Goal: Task Accomplishment & Management: Complete application form

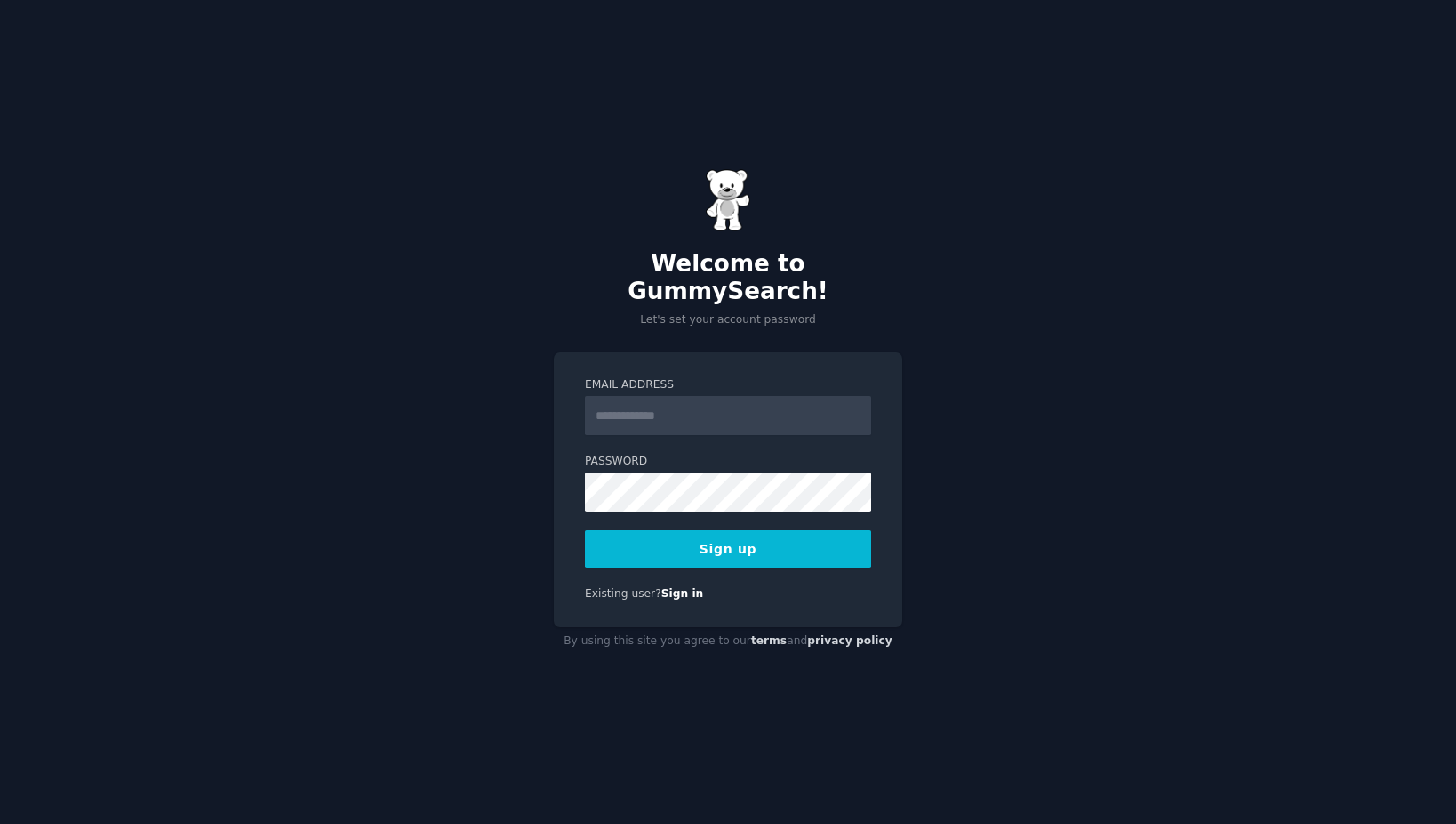
click at [652, 415] on input "Email Address" at bounding box center [728, 415] width 286 height 40
type input "**********"
drag, startPoint x: 631, startPoint y: 405, endPoint x: 503, endPoint y: 389, distance: 129.0
click at [503, 389] on div "**********" at bounding box center [728, 412] width 1456 height 824
click at [699, 541] on button "Sign up" at bounding box center [728, 549] width 286 height 38
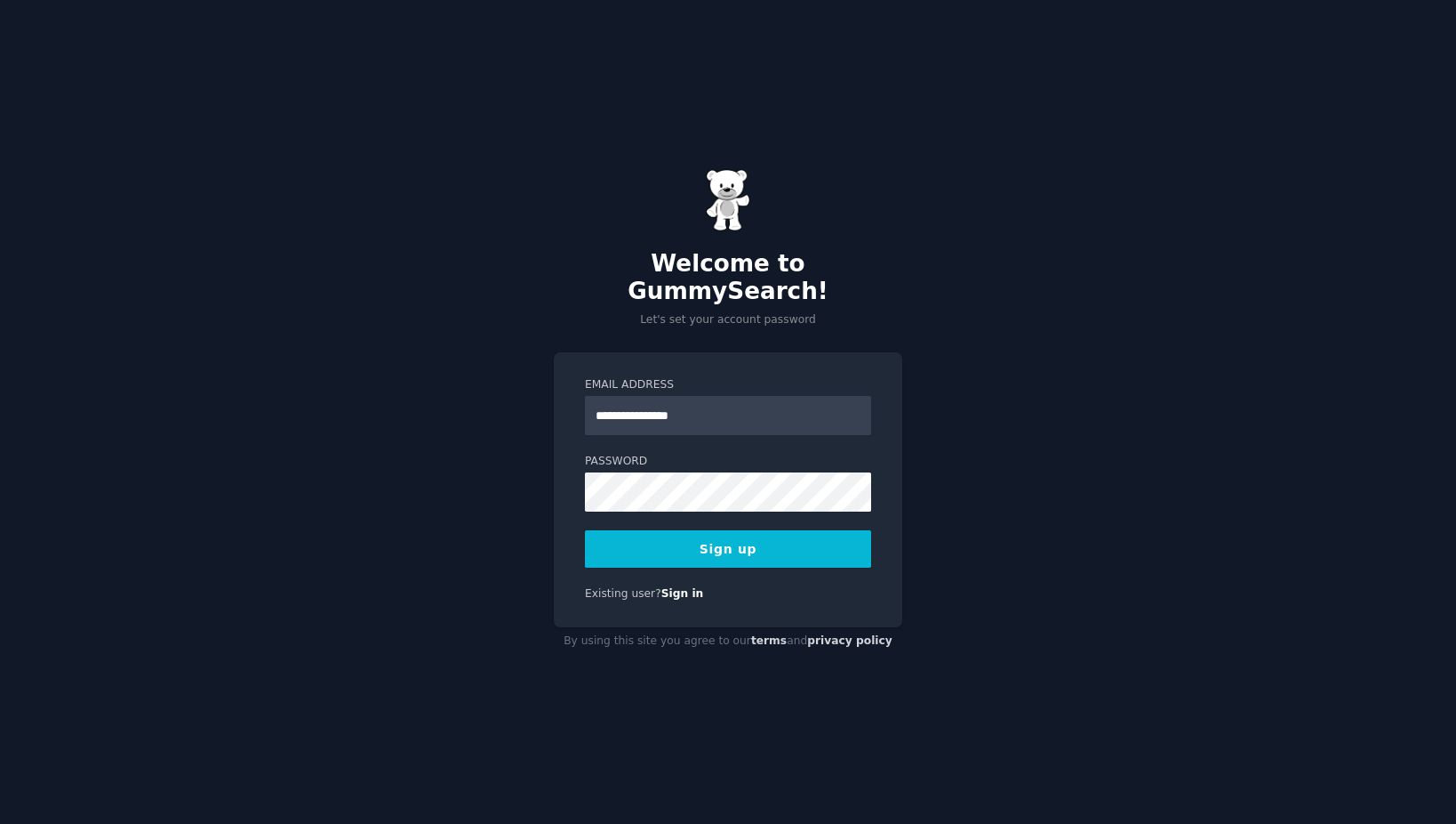
click at [720, 535] on button "Sign up" at bounding box center [728, 549] width 286 height 38
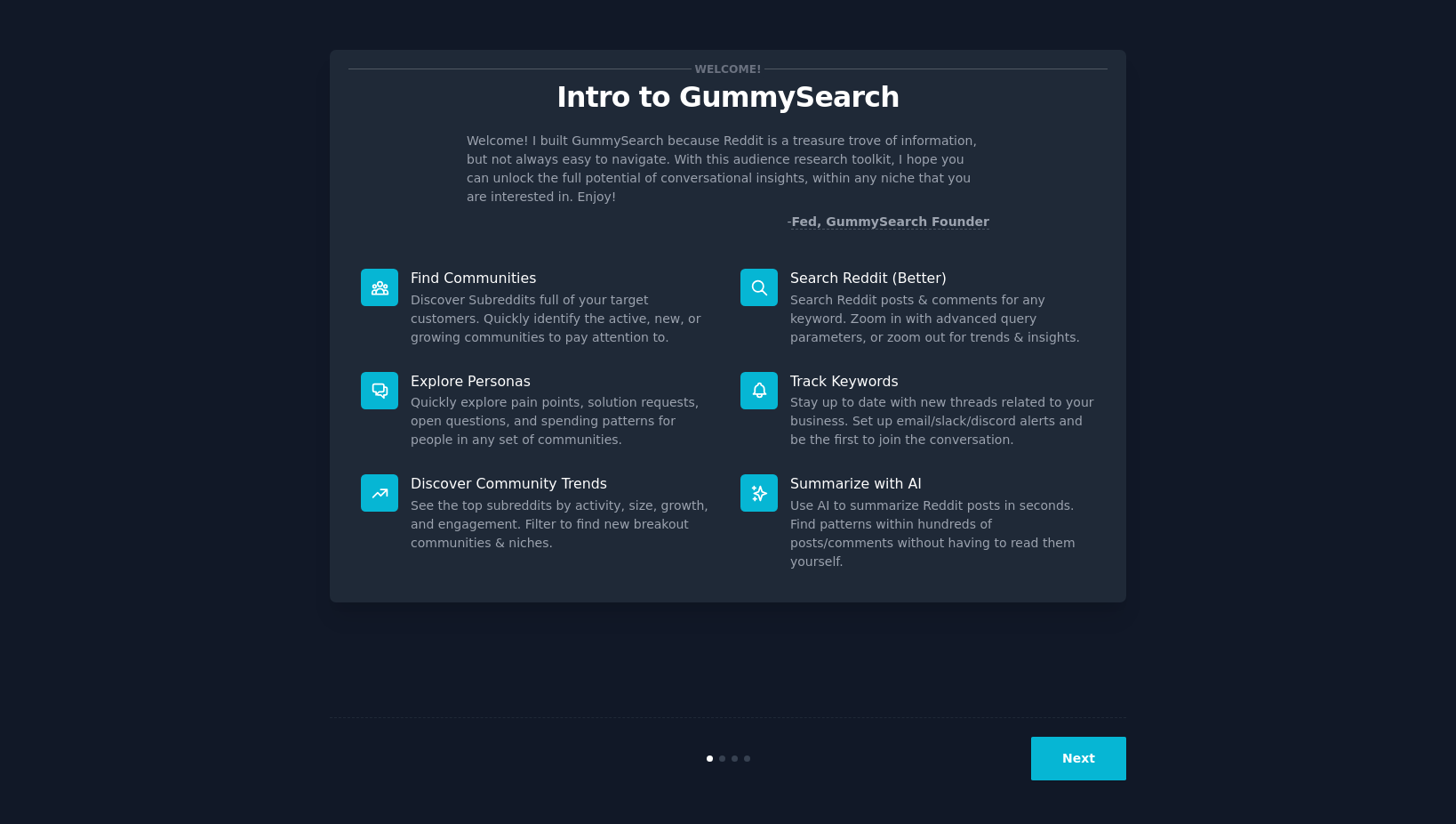
click at [1076, 760] on button "Next" at bounding box center [1079, 758] width 95 height 43
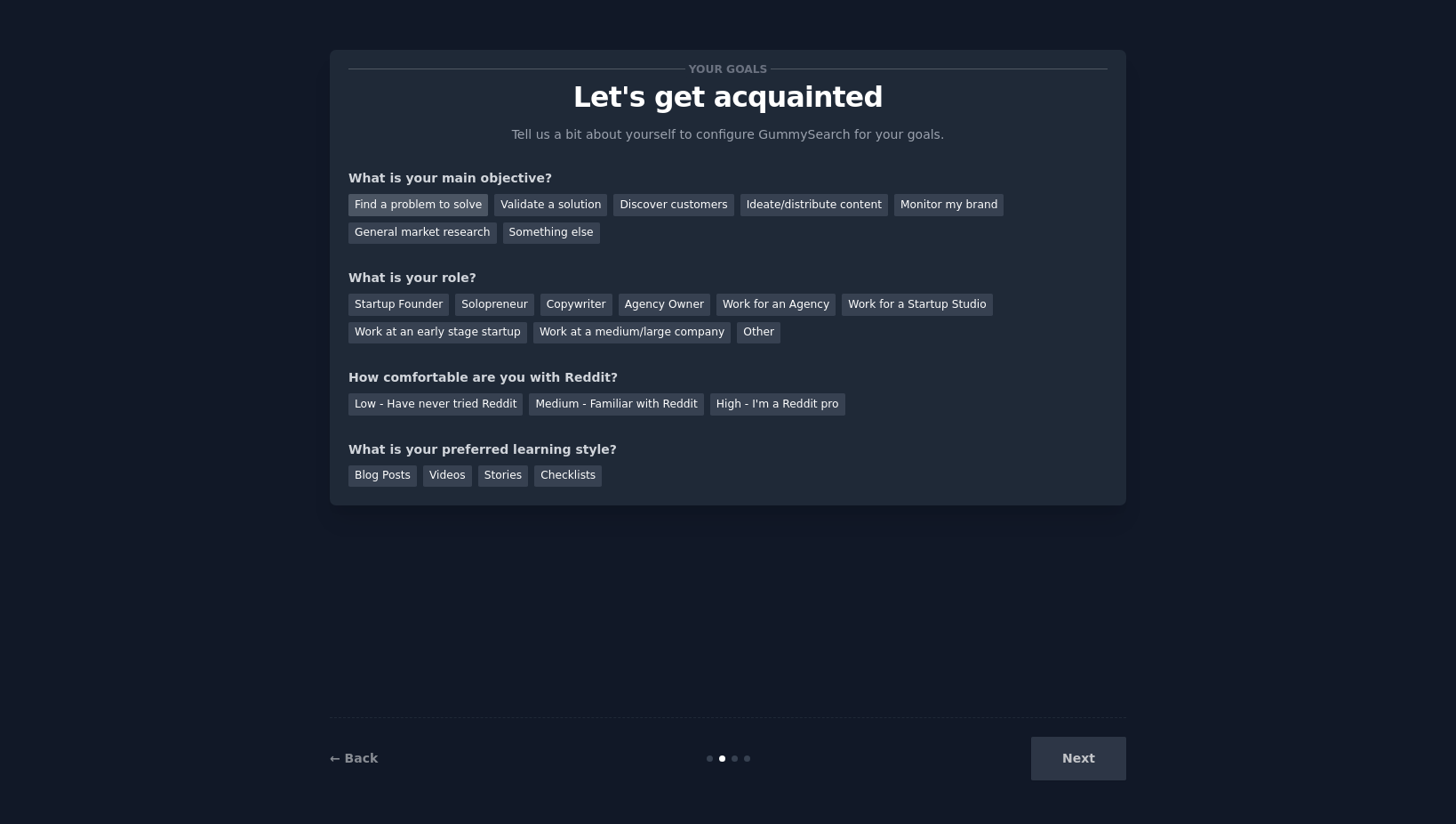
click at [418, 208] on div "Find a problem to solve" at bounding box center [419, 205] width 140 height 22
click at [737, 334] on div "Other" at bounding box center [758, 333] width 43 height 22
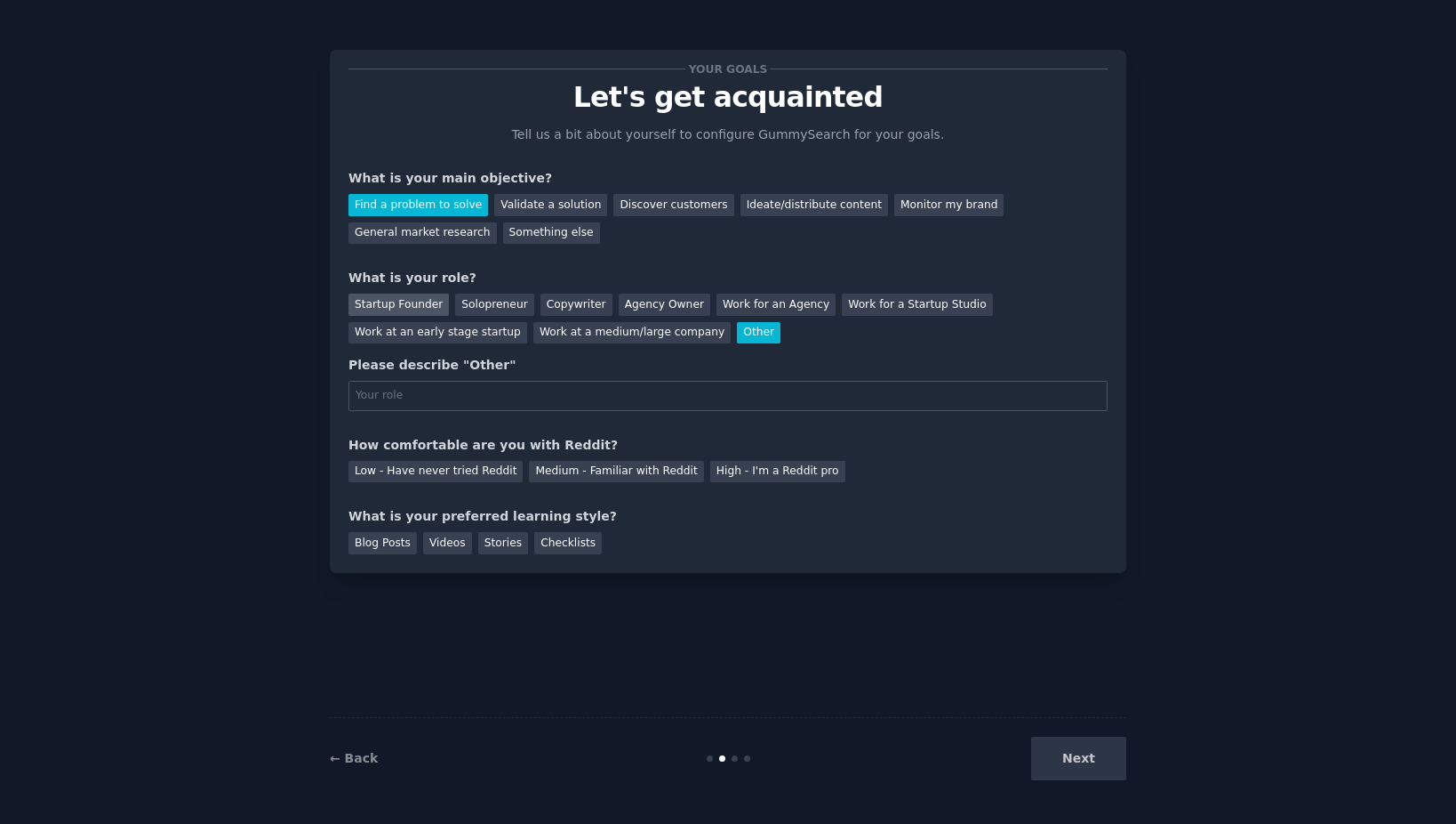
click at [432, 306] on div "Startup Founder" at bounding box center [399, 305] width 100 height 22
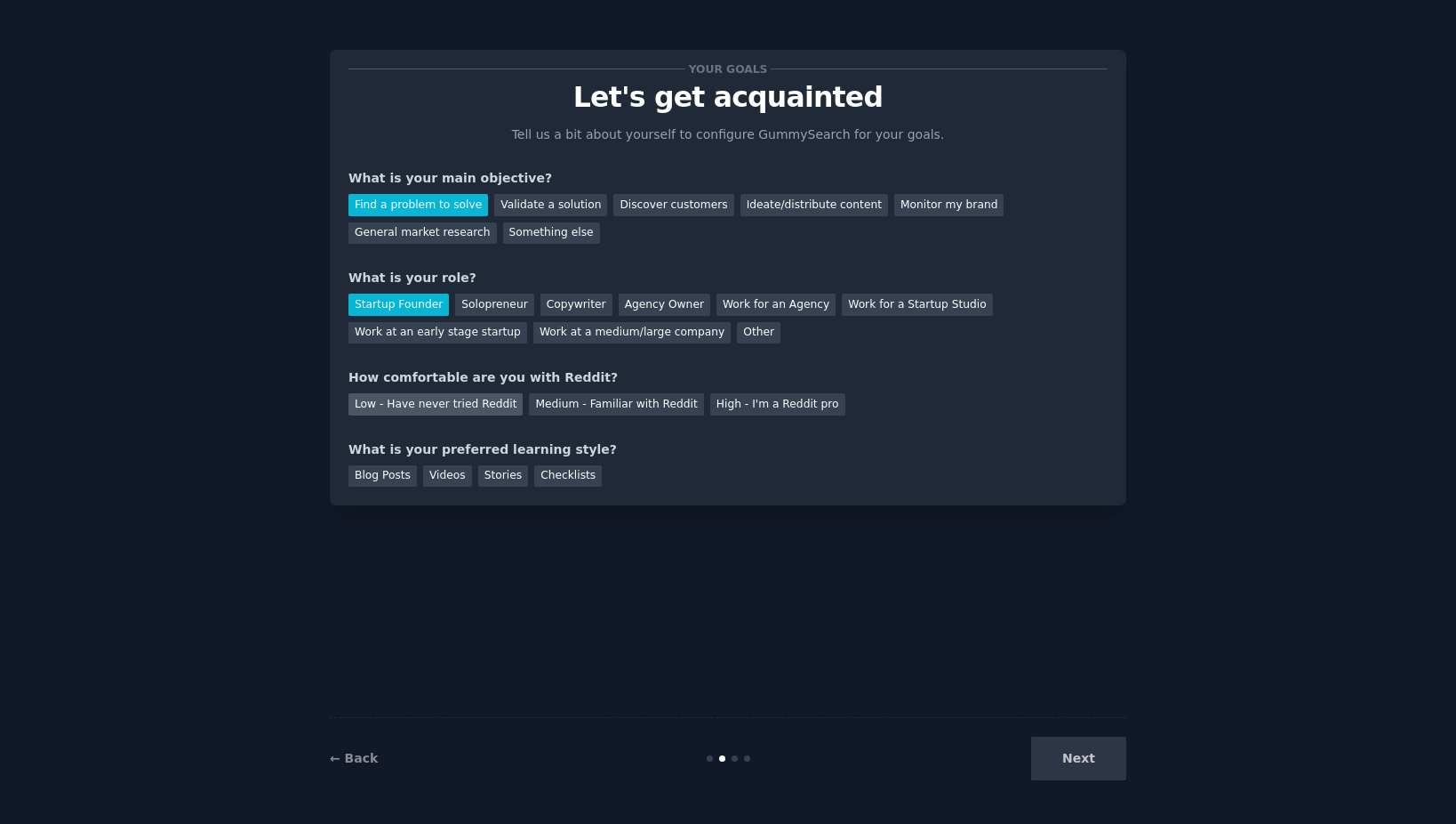
click at [475, 404] on div "Low - Have never tried Reddit" at bounding box center [435, 404] width 174 height 22
click at [552, 401] on div "Medium - Familiar with Reddit" at bounding box center [616, 404] width 174 height 22
click at [490, 476] on div "Stories" at bounding box center [503, 476] width 50 height 22
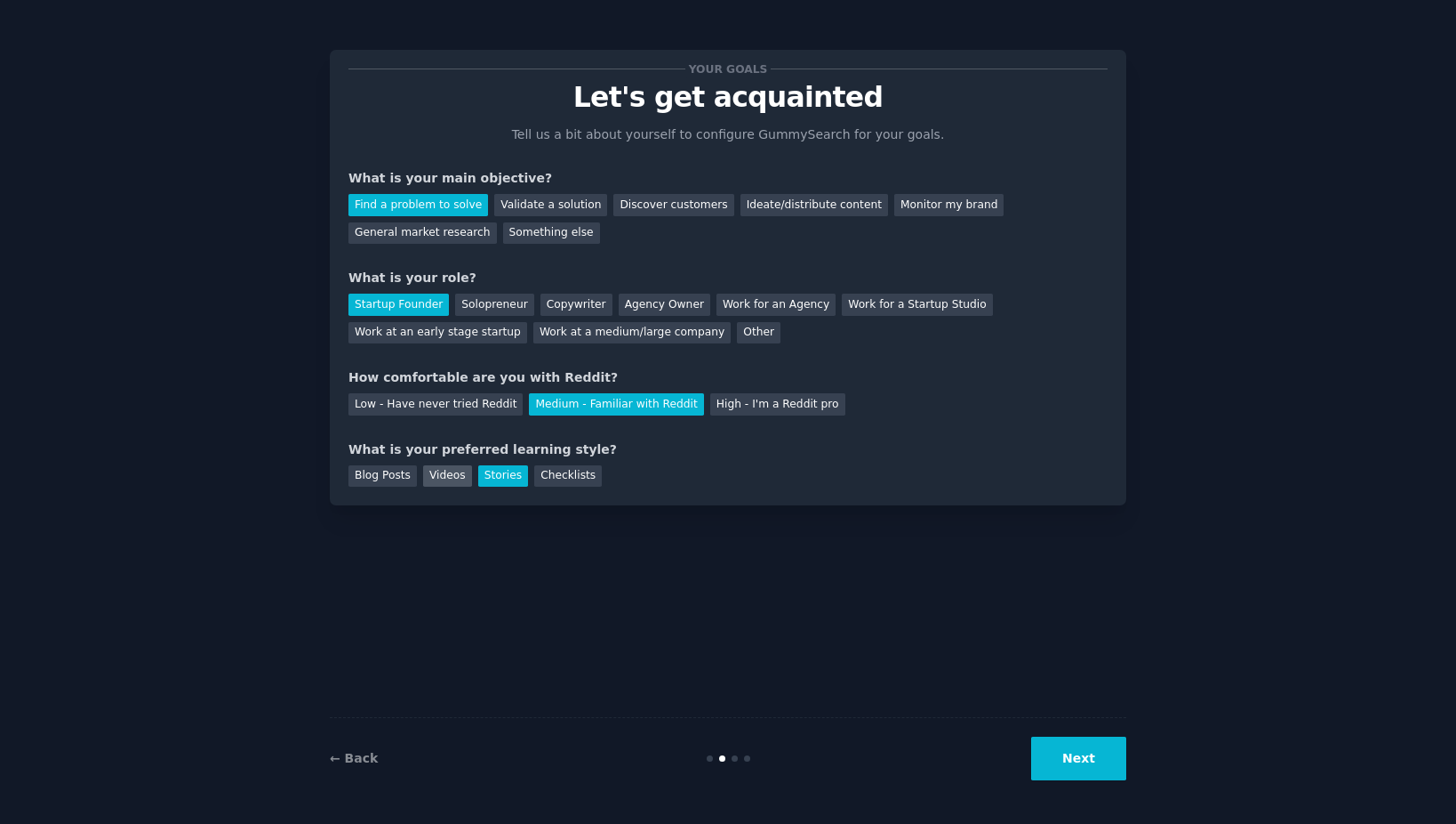
click at [435, 475] on div "Videos" at bounding box center [447, 476] width 49 height 22
click at [552, 478] on div "Checklists" at bounding box center [568, 476] width 67 height 22
click at [1093, 772] on button "Next" at bounding box center [1079, 758] width 95 height 43
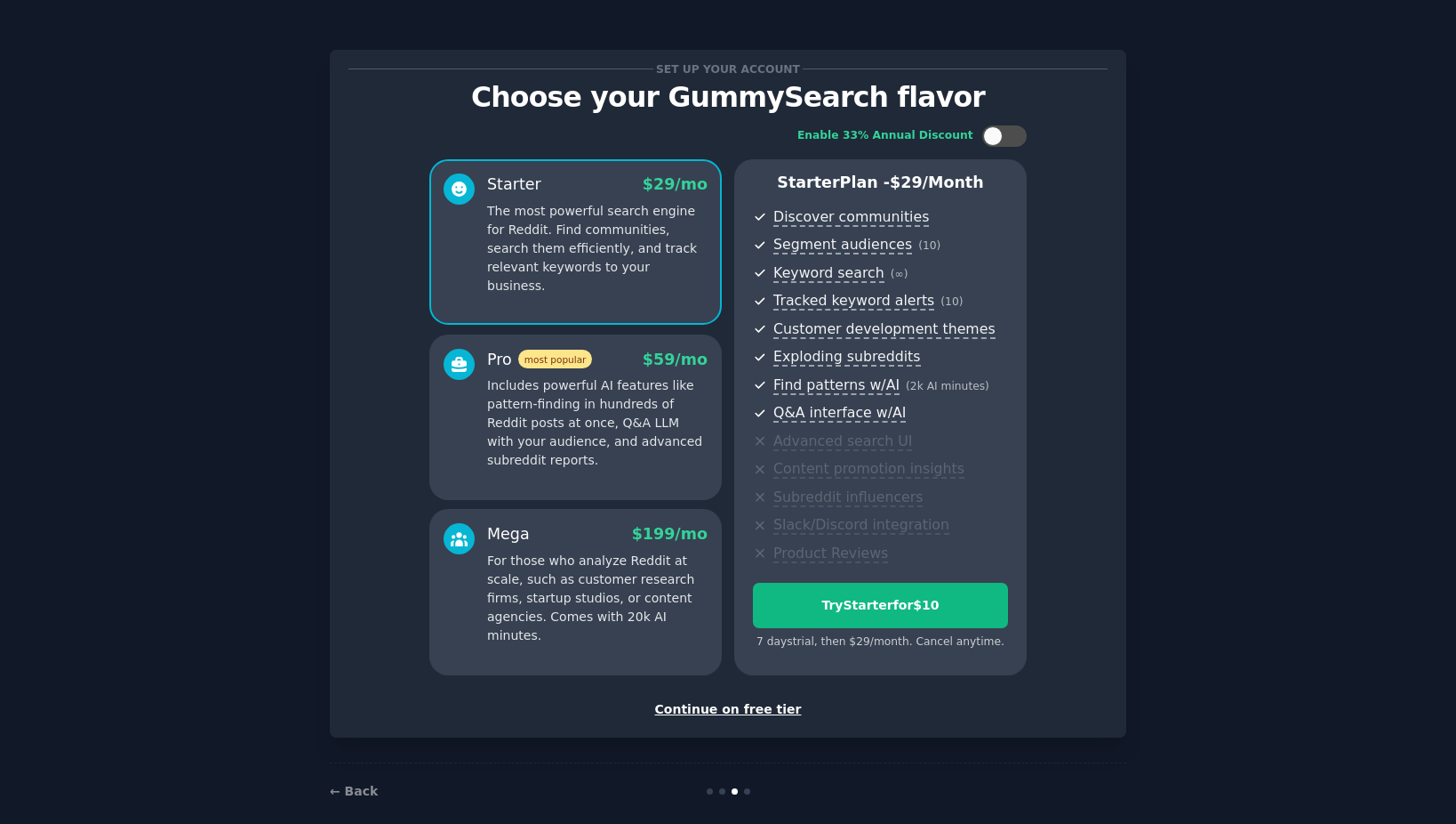
click at [744, 705] on div "Continue on free tier" at bounding box center [728, 709] width 759 height 18
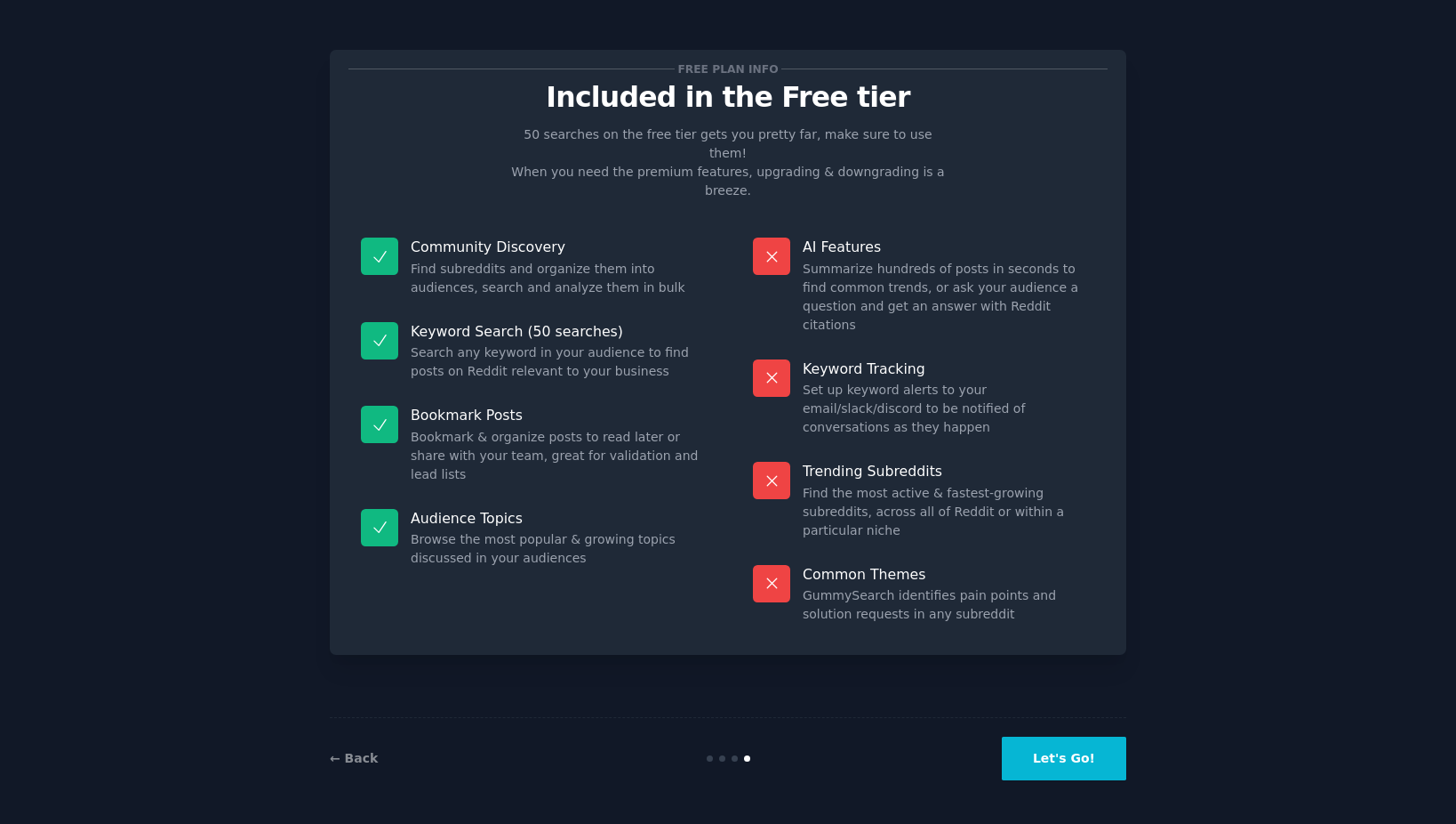
click at [1092, 746] on button "Let's Go!" at bounding box center [1064, 758] width 124 height 43
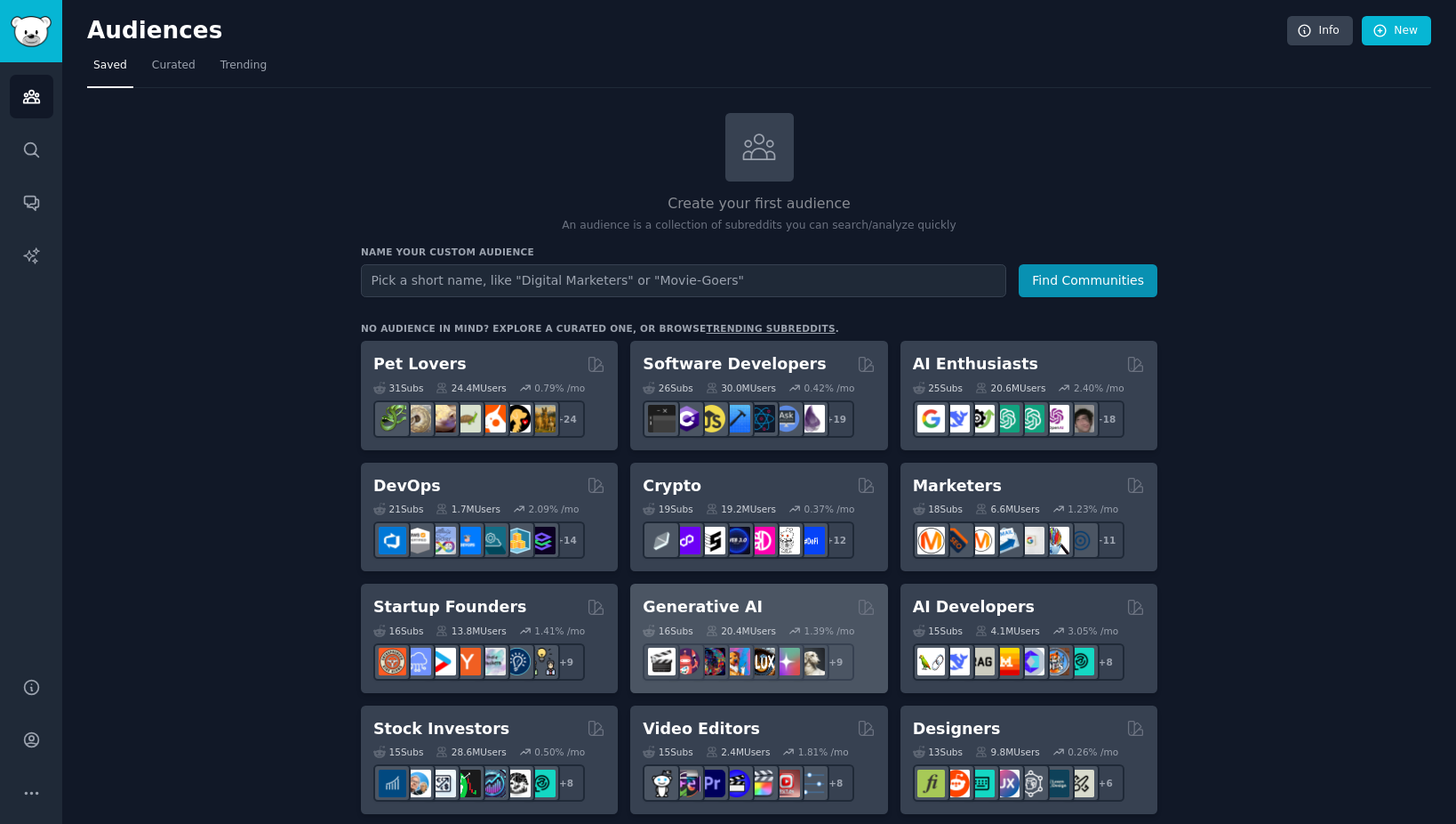
click at [806, 600] on div "Generative AI" at bounding box center [758, 607] width 232 height 22
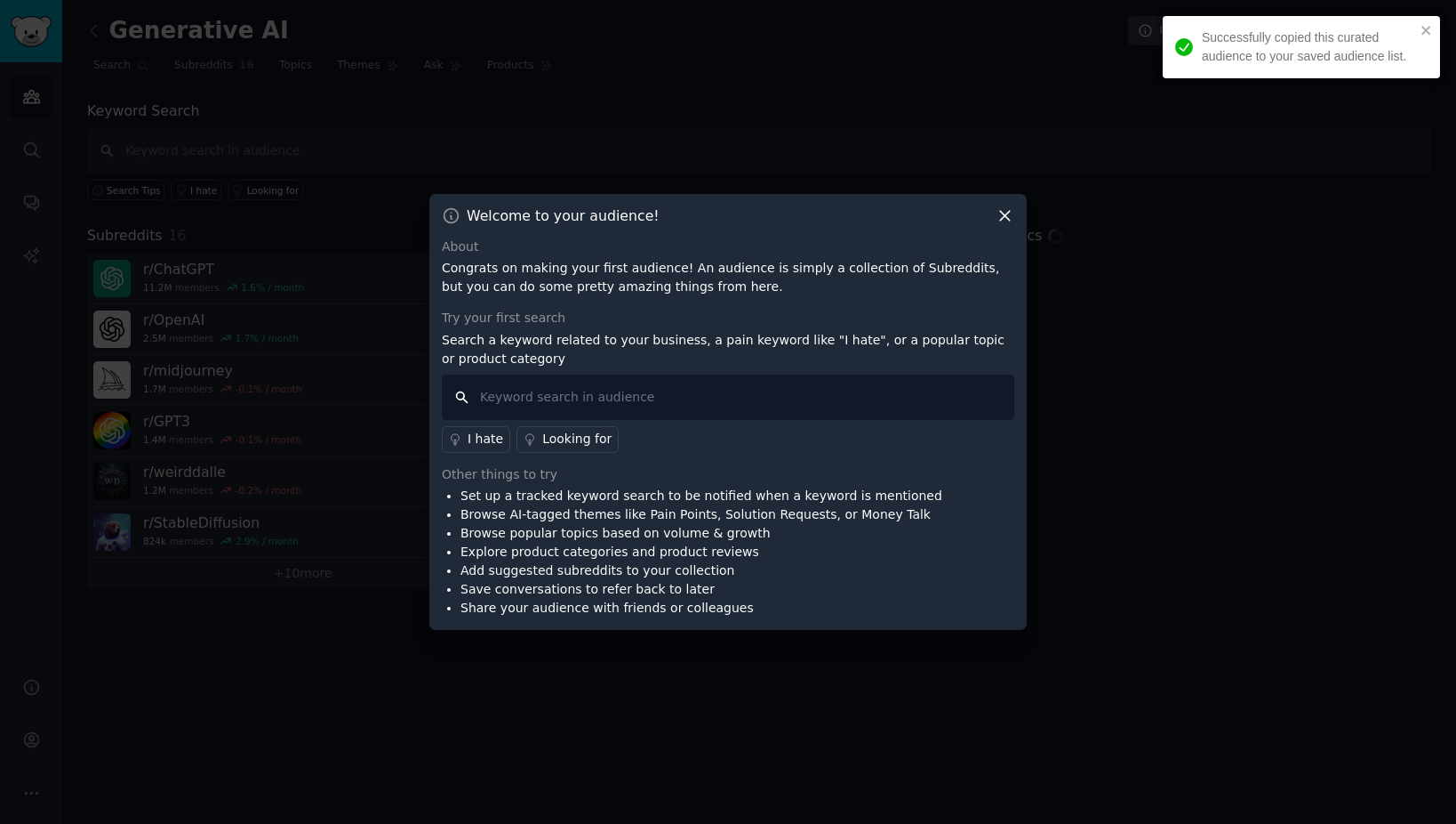
click at [789, 396] on input "text" at bounding box center [728, 397] width 572 height 45
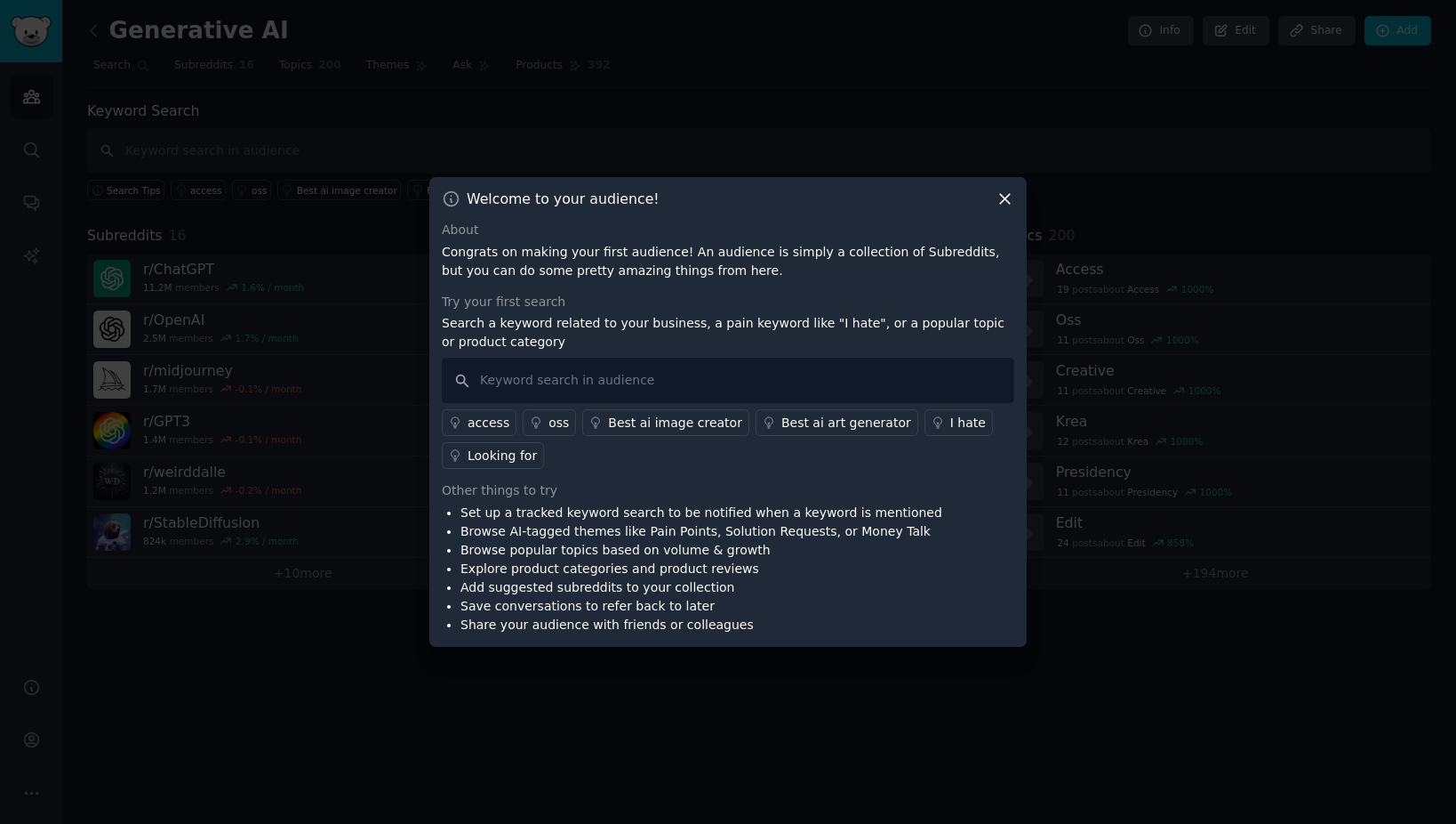
click at [1011, 191] on icon at bounding box center [1005, 199] width 18 height 18
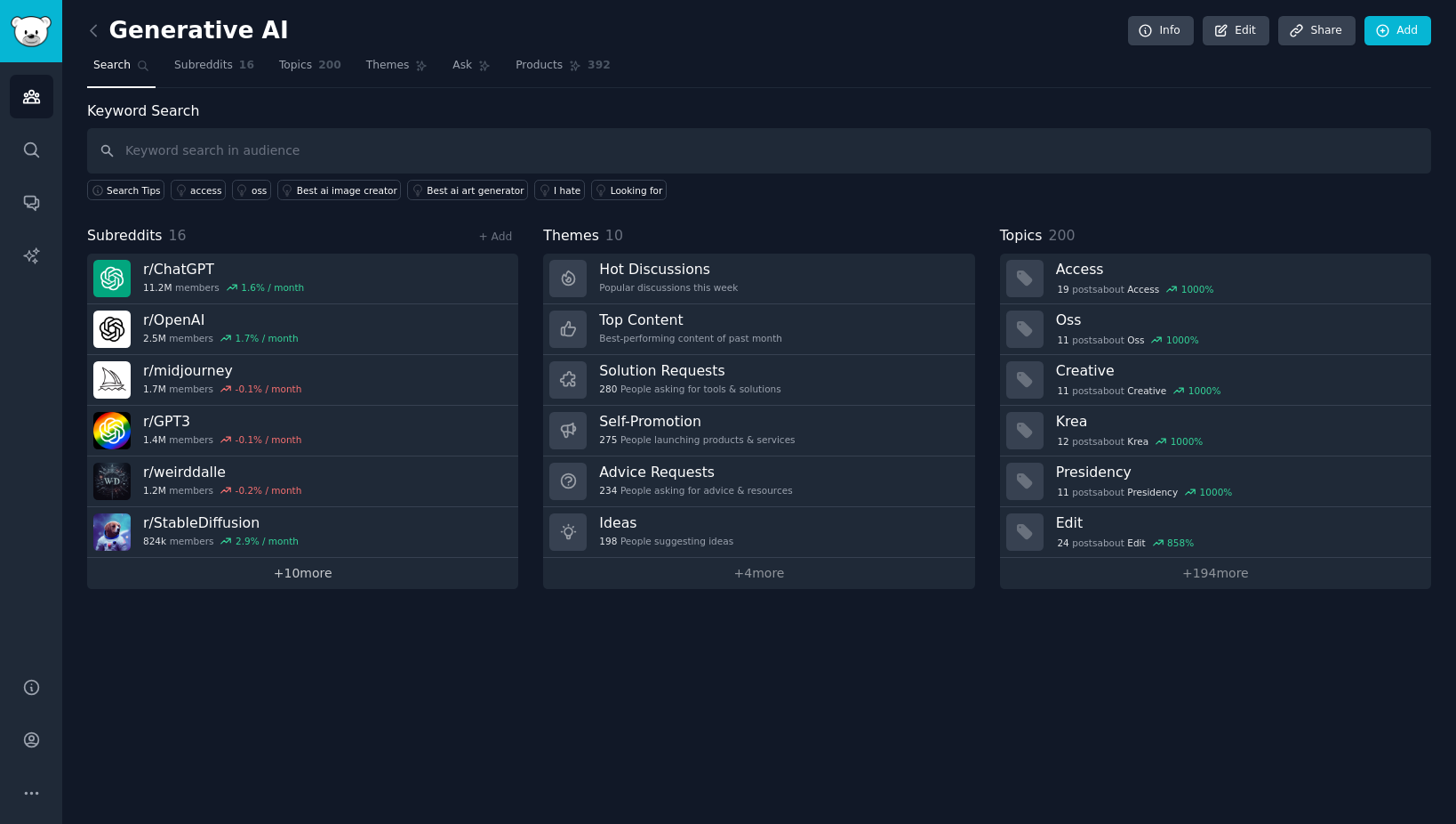
click at [456, 574] on link "+ 10 more" at bounding box center [303, 574] width 432 height 31
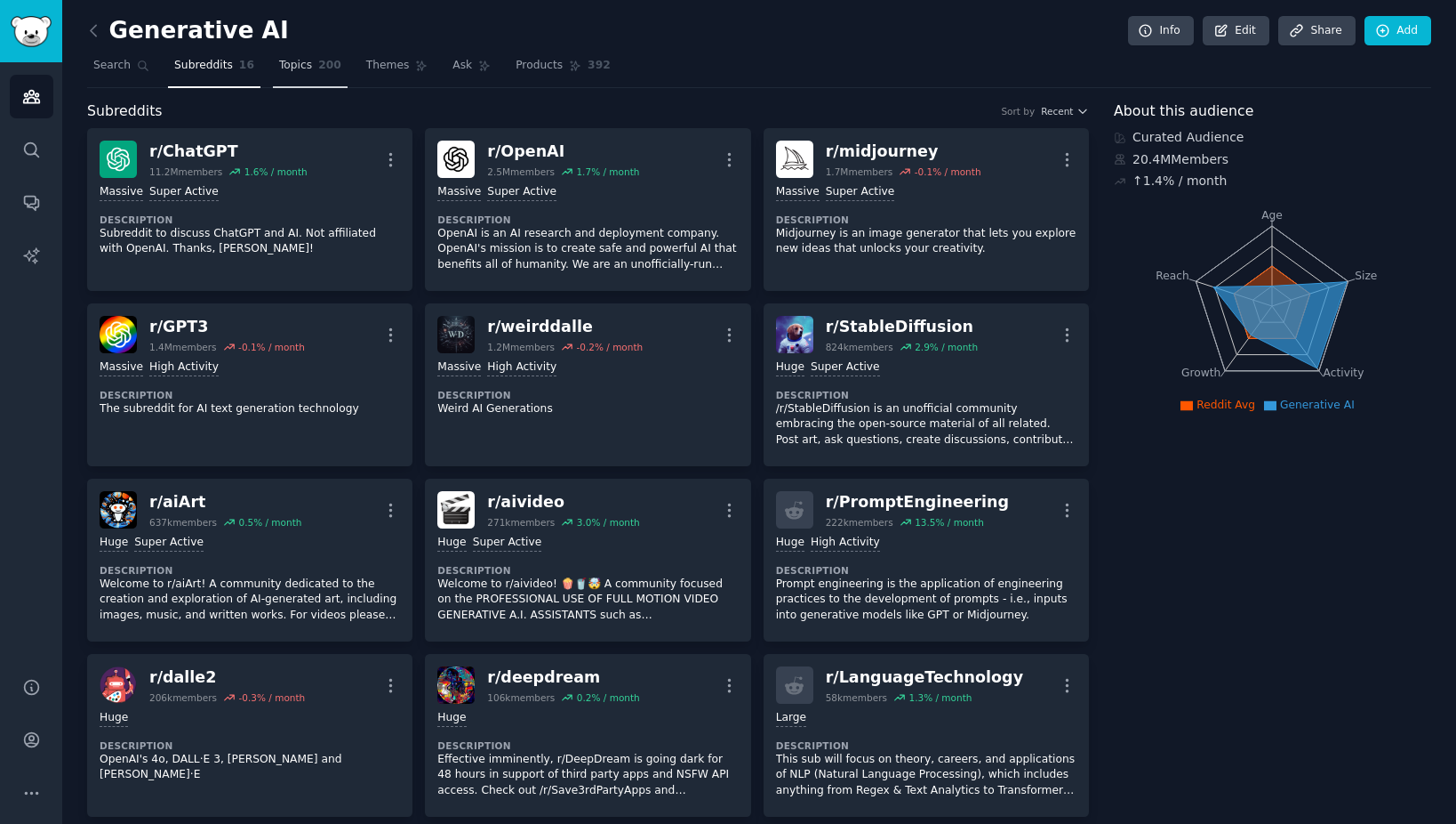
click at [299, 74] on link "Topics 200" at bounding box center [310, 70] width 75 height 37
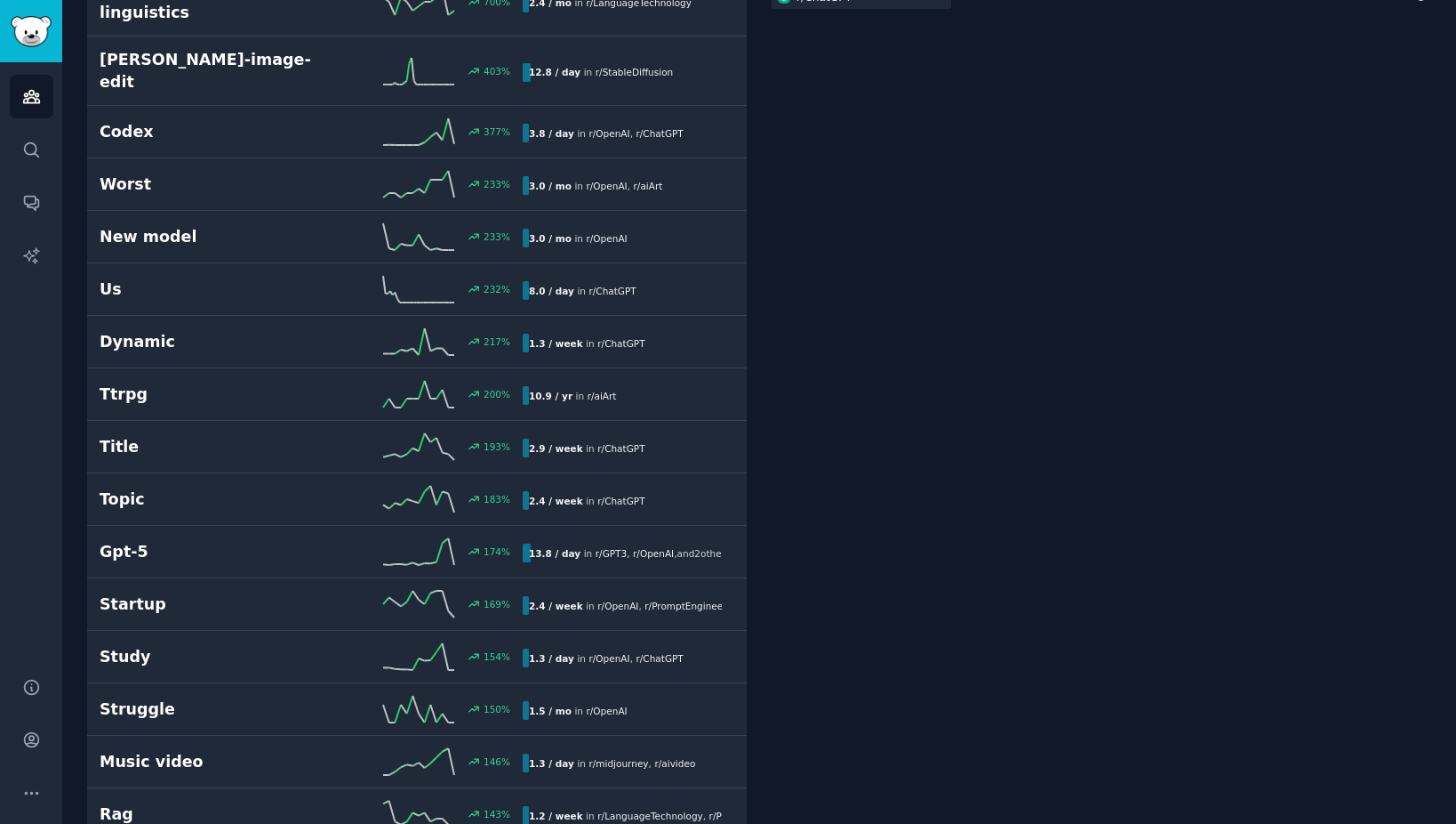
scroll to position [1067, 0]
